Goal: Task Accomplishment & Management: Manage account settings

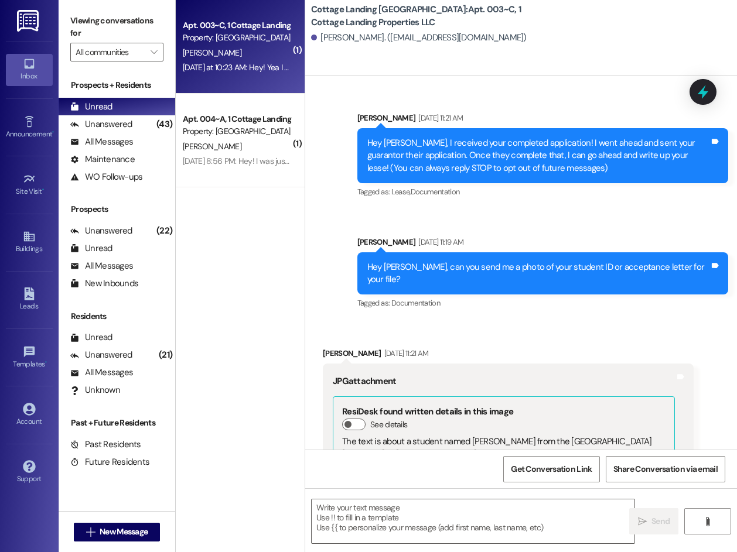
scroll to position [20447, 0]
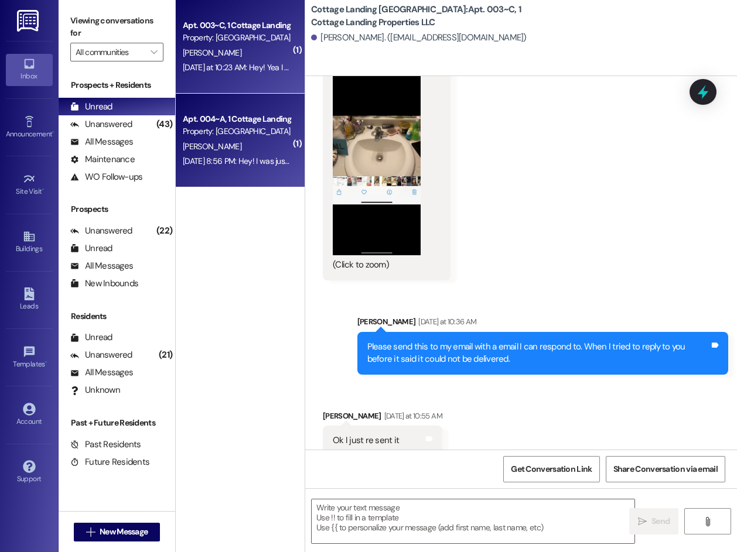
click at [248, 176] on div "Apt. 004~A, 1 Cottage Landing Properties LLC Property: [GEOGRAPHIC_DATA] [GEOGR…" at bounding box center [240, 141] width 129 height 94
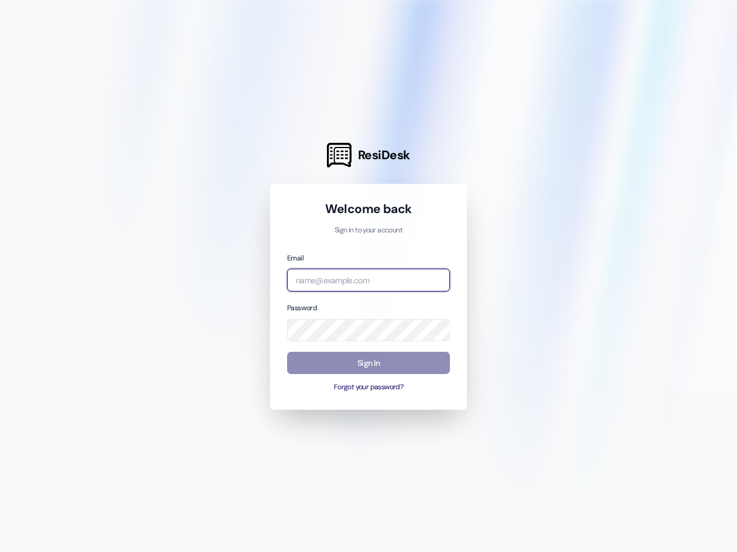
type input "[EMAIL_ADDRESS][DOMAIN_NAME]"
click at [399, 364] on button "Sign In" at bounding box center [368, 363] width 163 height 23
